Goal: Information Seeking & Learning: Learn about a topic

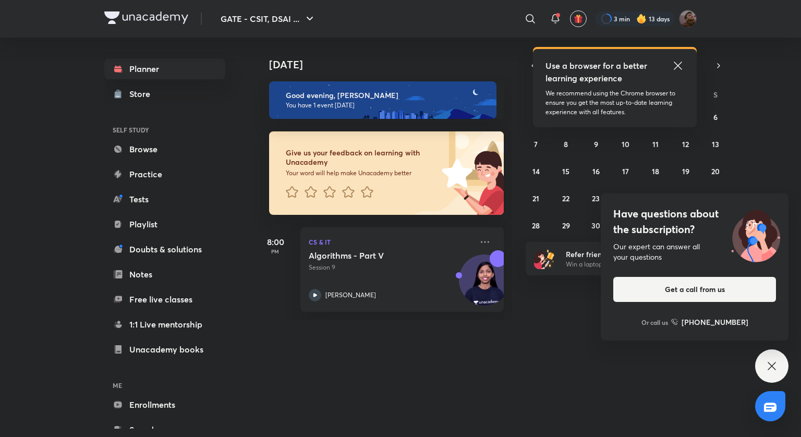
click at [594, 352] on div "[DATE] [DATE] Good evening, [PERSON_NAME] You have 1 event [DATE] Give us your …" at bounding box center [476, 233] width 442 height 391
drag, startPoint x: 468, startPoint y: 266, endPoint x: 211, endPoint y: 312, distance: 260.9
click at [211, 312] on div "Planner Store SELF STUDY Browse Practice Tests Playlist Doubts & solutions Note…" at bounding box center [400, 233] width 593 height 391
click at [154, 226] on link "Playlist" at bounding box center [164, 224] width 121 height 21
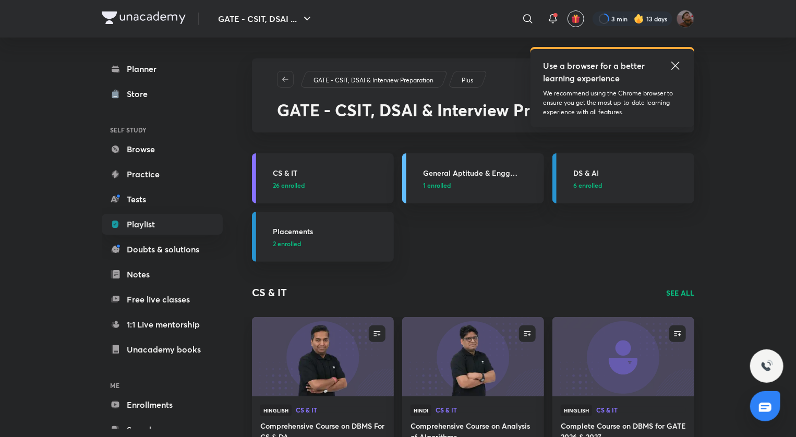
click at [345, 183] on p "26 enrolled" at bounding box center [330, 185] width 115 height 9
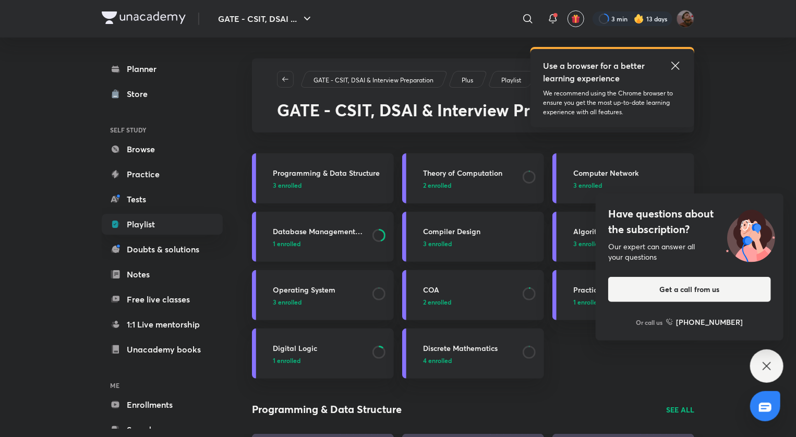
click at [334, 237] on div "Database Management System 1 enrolled" at bounding box center [330, 237] width 115 height 22
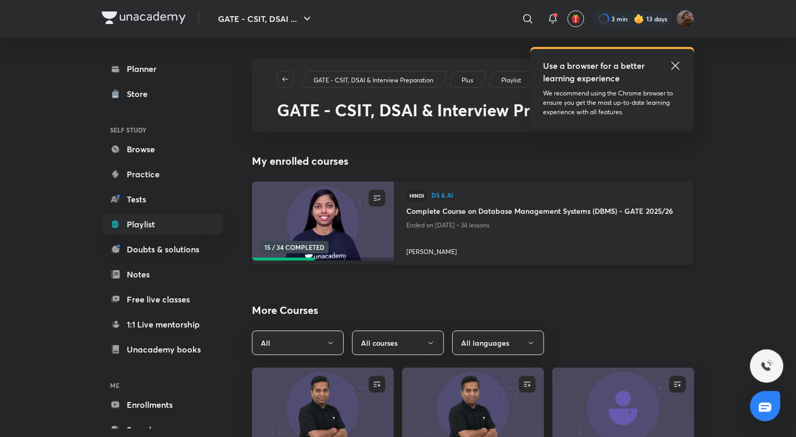
click at [499, 214] on h4 "Complete Course on Database Management Systems (DBMS) - GATE 2025/26" at bounding box center [543, 212] width 275 height 13
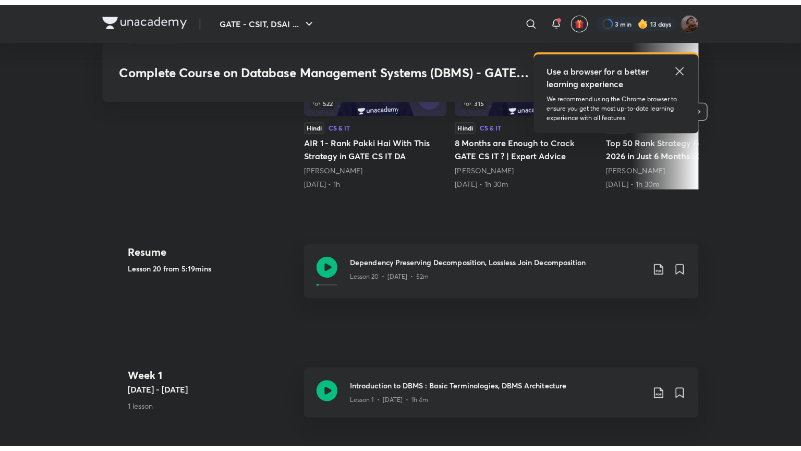
scroll to position [392, 0]
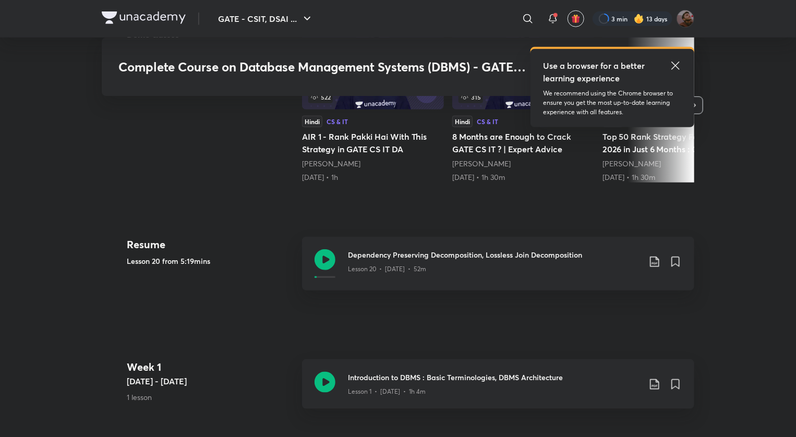
click at [542, 256] on h3 "Dependency Preserving Decomposition, Lossless Join Decomposition" at bounding box center [494, 254] width 292 height 11
